Goal: Communication & Community: Participate in discussion

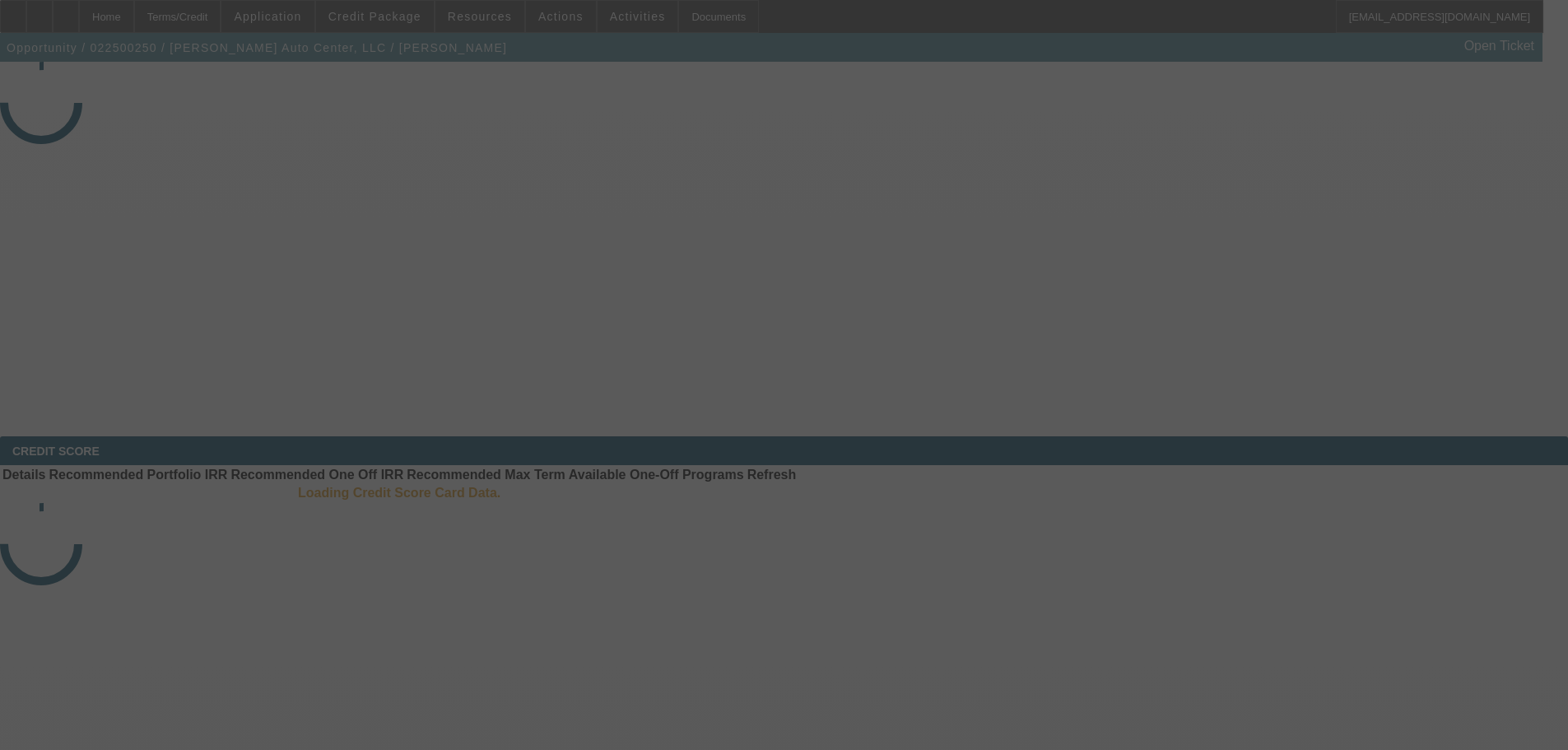
select select "4"
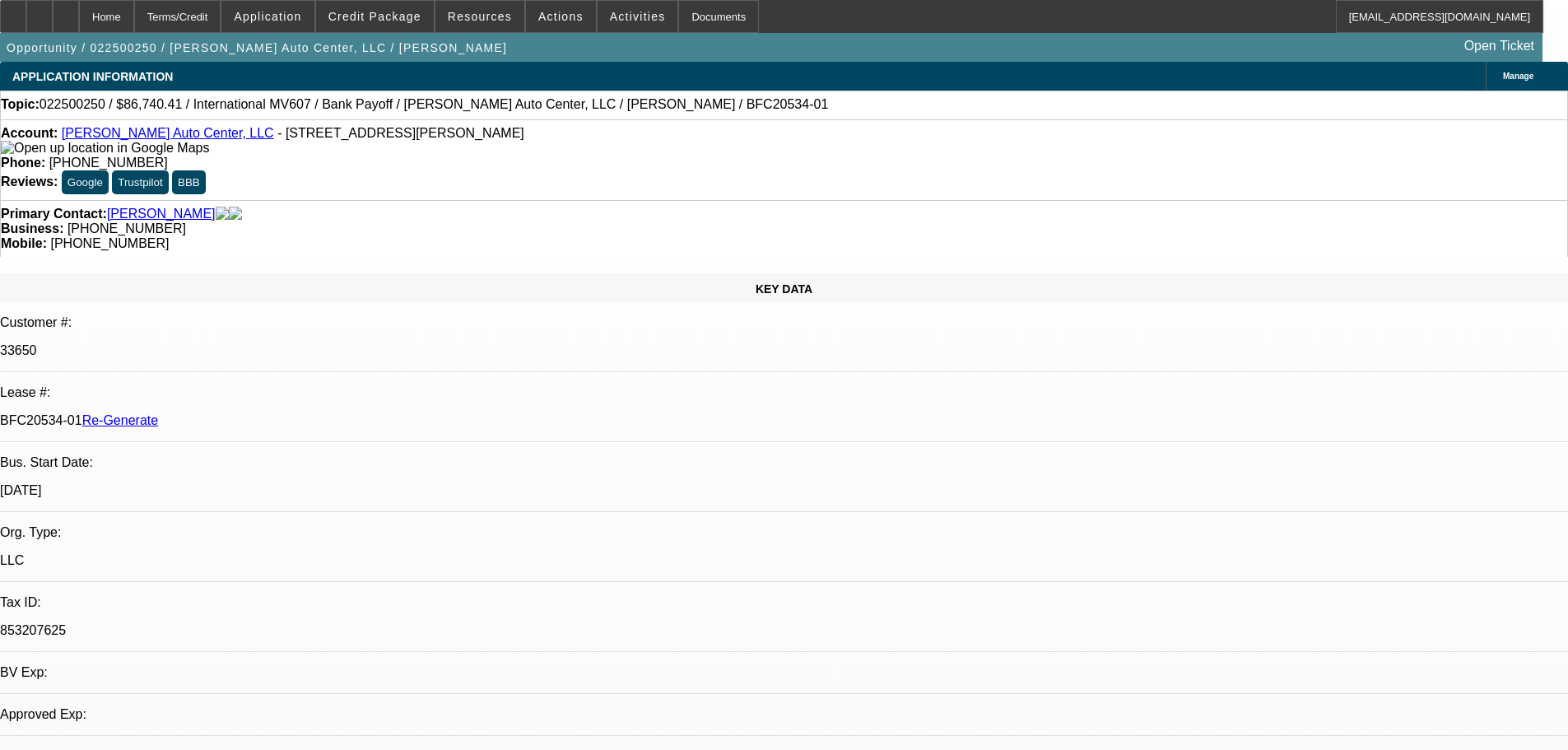
select select "0"
select select "2"
select select "0.1"
select select "4"
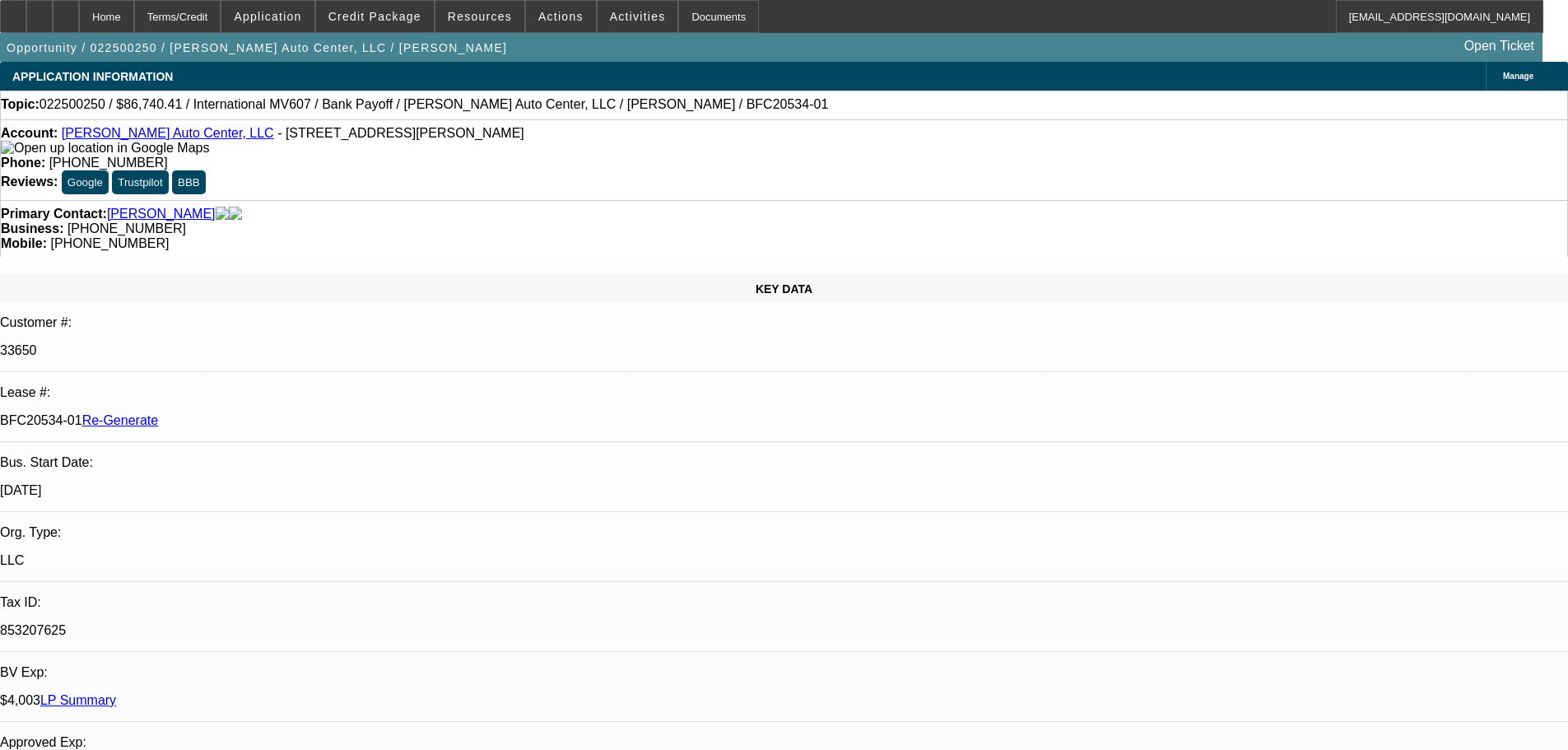
click at [1203, 195] on mat-icon "reply_all" at bounding box center [1212, 203] width 20 height 20
